Goal: Transaction & Acquisition: Book appointment/travel/reservation

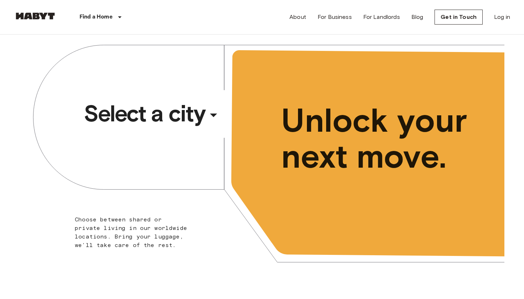
click at [179, 120] on span "Select a city" at bounding box center [144, 113] width 121 height 29
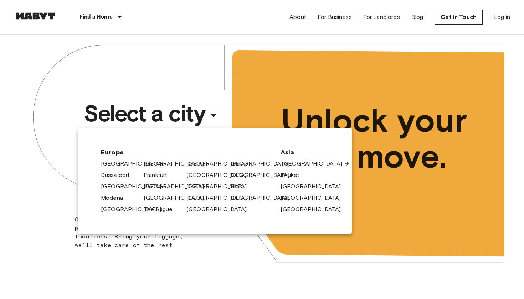
click at [290, 163] on link "[GEOGRAPHIC_DATA]" at bounding box center [316, 164] width 68 height 9
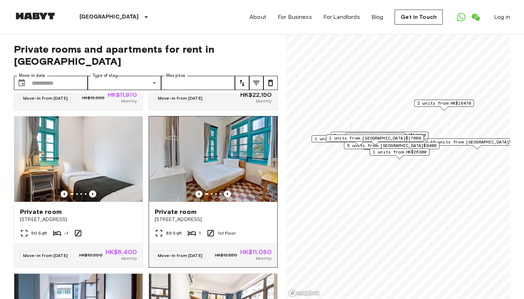
scroll to position [1288, 0]
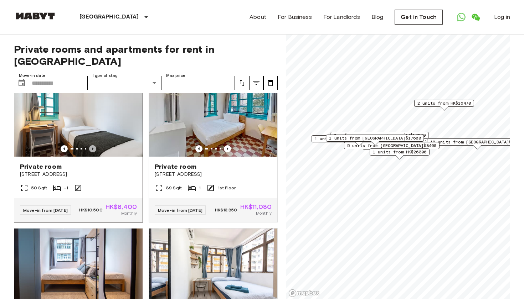
click at [93, 153] on icon "Previous image" at bounding box center [92, 148] width 7 height 7
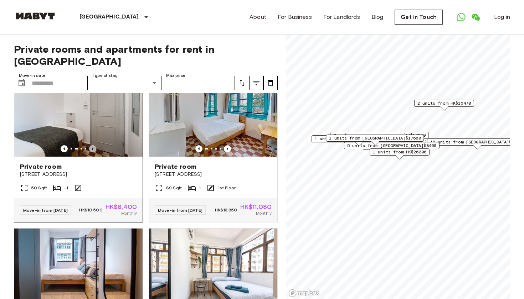
click at [93, 153] on icon "Previous image" at bounding box center [92, 148] width 7 height 7
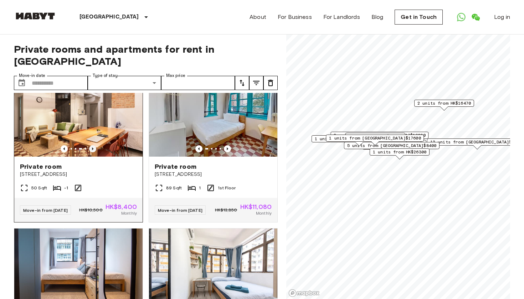
click at [93, 153] on icon "Previous image" at bounding box center [92, 148] width 7 height 7
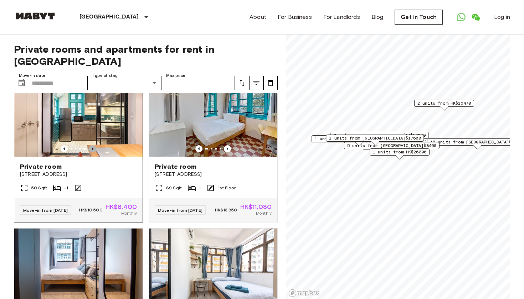
click at [93, 153] on icon "Previous image" at bounding box center [92, 148] width 7 height 7
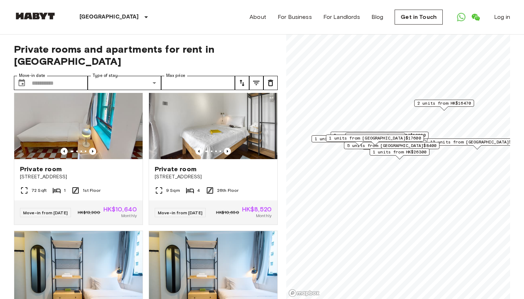
scroll to position [1601, 0]
click at [228, 155] on icon "Previous image" at bounding box center [227, 151] width 7 height 7
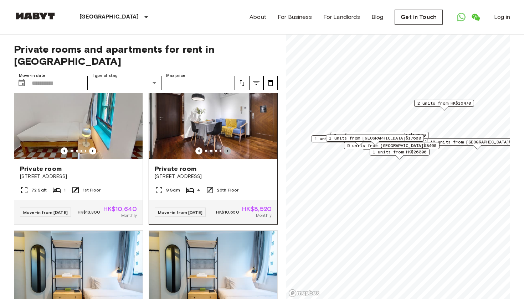
click at [228, 155] on icon "Previous image" at bounding box center [227, 151] width 7 height 7
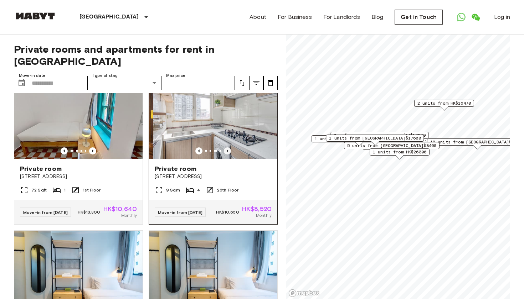
click at [228, 155] on icon "Previous image" at bounding box center [227, 151] width 7 height 7
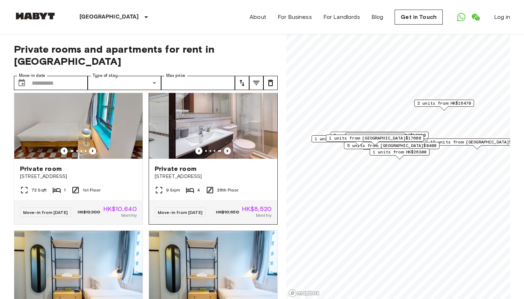
click at [228, 155] on icon "Previous image" at bounding box center [227, 151] width 7 height 7
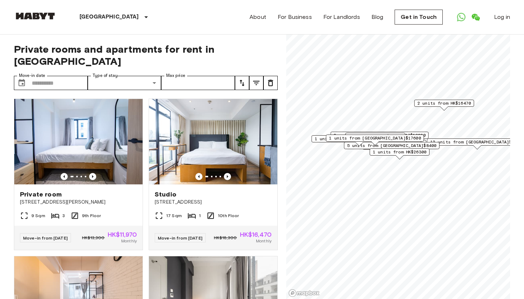
scroll to position [0, 0]
click at [122, 157] on img at bounding box center [78, 142] width 128 height 86
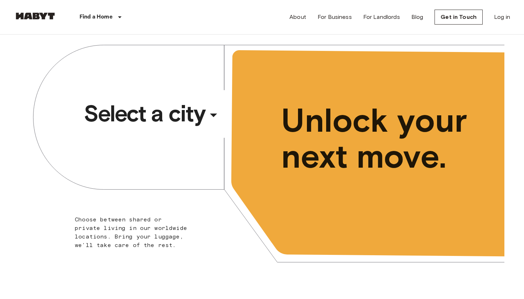
click at [179, 113] on span "Select a city" at bounding box center [144, 113] width 121 height 29
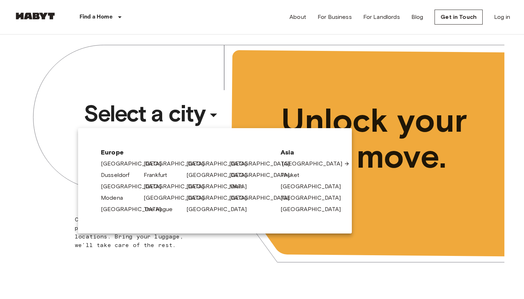
click at [289, 167] on link "[GEOGRAPHIC_DATA]" at bounding box center [316, 164] width 68 height 9
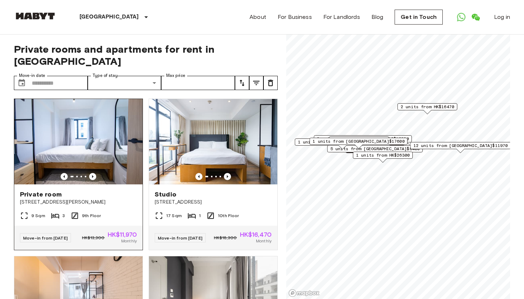
click at [130, 224] on div "9 Sqm 3 9th Floor" at bounding box center [78, 219] width 128 height 14
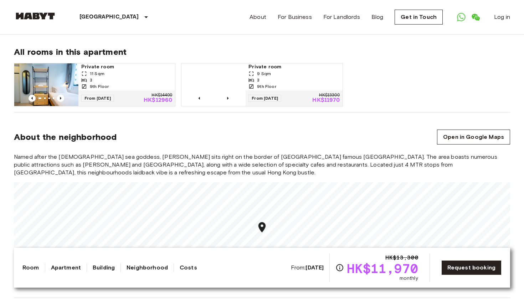
scroll to position [500, 0]
